Goal: Task Accomplishment & Management: Manage account settings

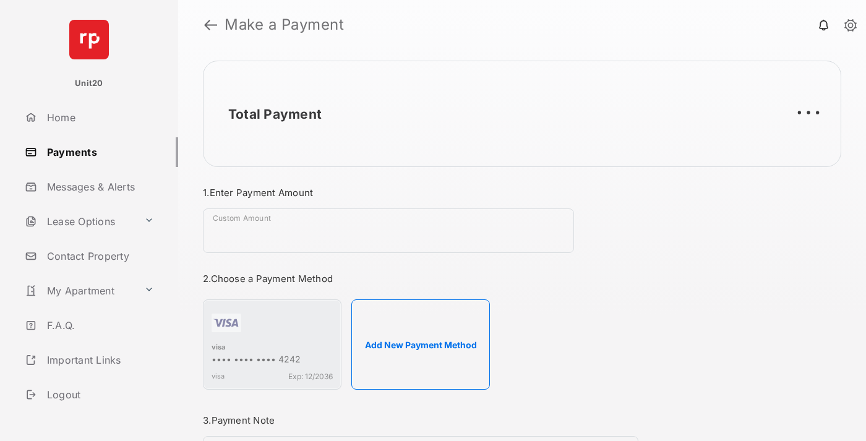
click at [97, 152] on link "Payments" at bounding box center [99, 152] width 158 height 30
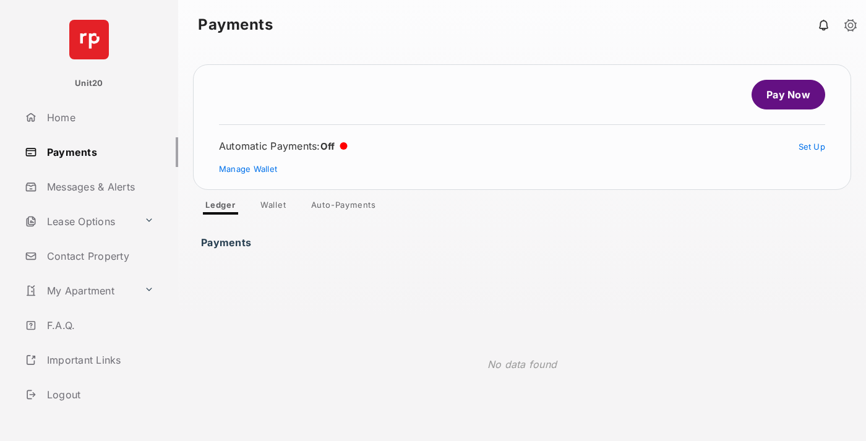
click at [344, 207] on link "Auto-Payments" at bounding box center [343, 207] width 85 height 15
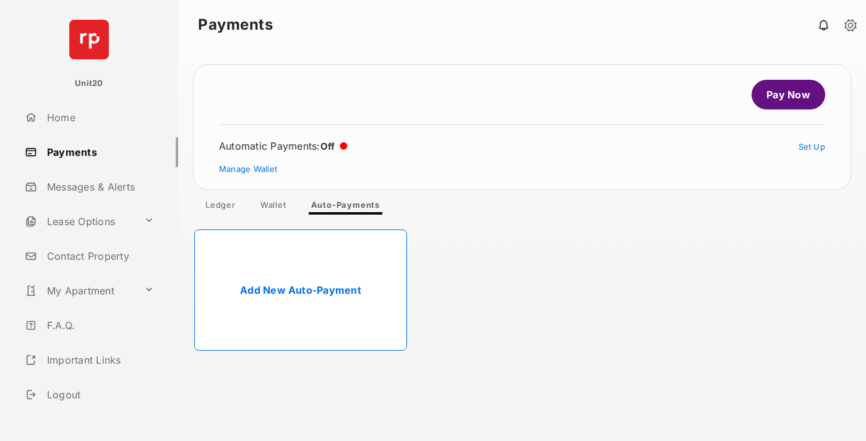
click at [301, 290] on link "Add New Auto-Payment" at bounding box center [300, 290] width 213 height 121
